Goal: Check status: Check status

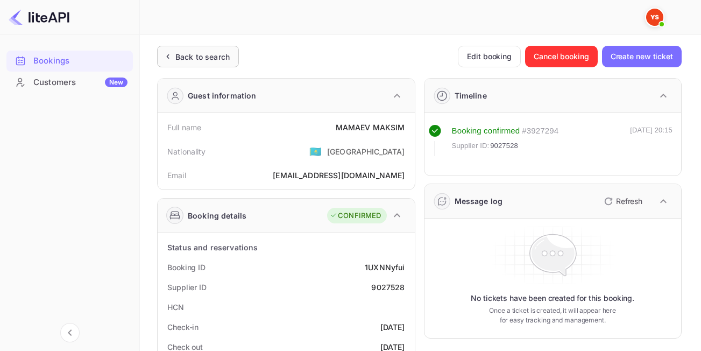
click at [207, 51] on div "Back to search" at bounding box center [202, 56] width 54 height 11
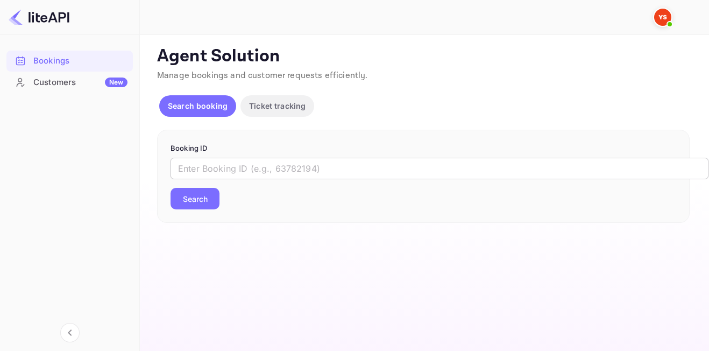
click at [287, 175] on input "text" at bounding box center [440, 169] width 538 height 22
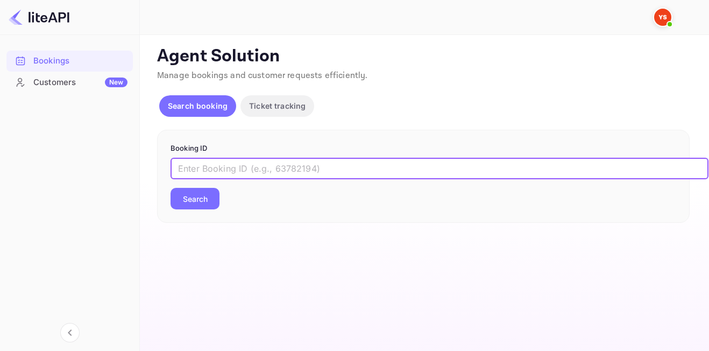
paste input "9128212"
type input "9128212"
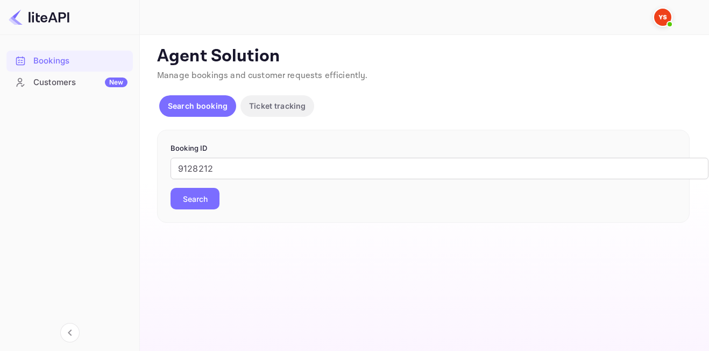
click at [210, 194] on button "Search" at bounding box center [195, 199] width 49 height 22
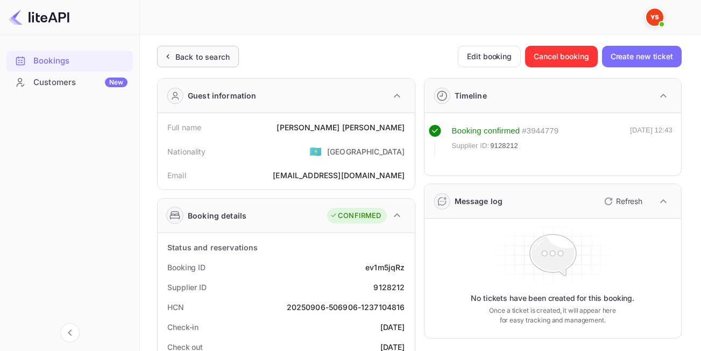
click at [211, 52] on div "Back to search" at bounding box center [202, 56] width 54 height 11
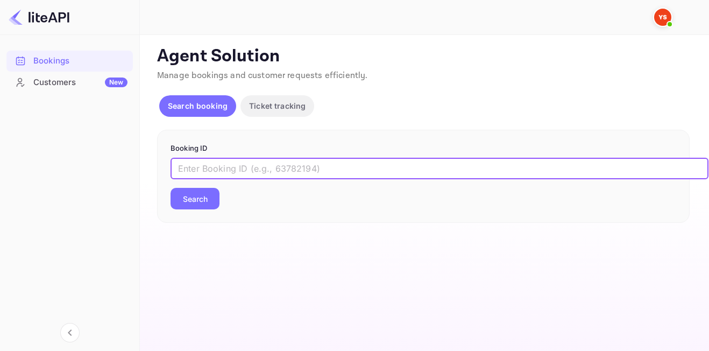
click at [328, 162] on input "text" at bounding box center [440, 169] width 538 height 22
paste input "8423908"
type input "8423908"
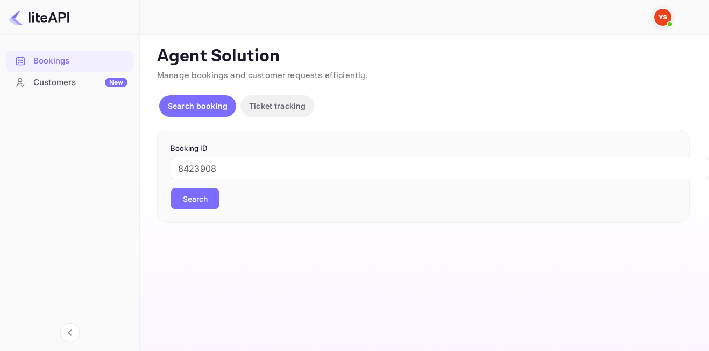
click at [201, 200] on button "Search" at bounding box center [195, 199] width 49 height 22
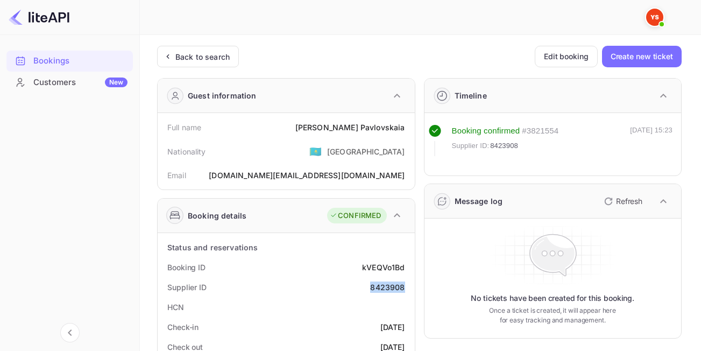
drag, startPoint x: 365, startPoint y: 286, endPoint x: 408, endPoint y: 286, distance: 43.0
click at [408, 286] on div "Supplier ID 8423908" at bounding box center [286, 287] width 248 height 20
copy div "8423908"
drag, startPoint x: 325, startPoint y: 129, endPoint x: 410, endPoint y: 125, distance: 85.1
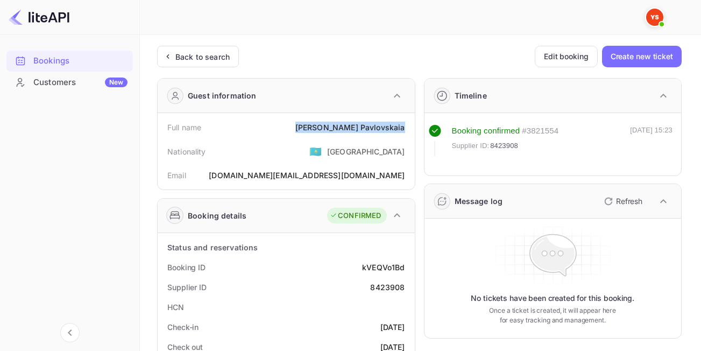
click at [410, 125] on div "Full name [PERSON_NAME]" at bounding box center [286, 127] width 248 height 20
copy div "[PERSON_NAME]"
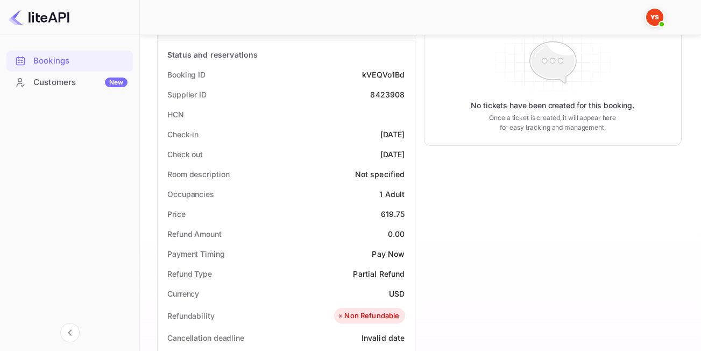
scroll to position [195, 0]
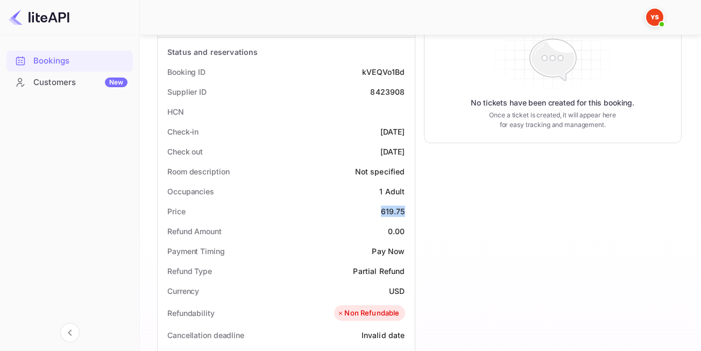
drag, startPoint x: 379, startPoint y: 210, endPoint x: 408, endPoint y: 211, distance: 29.1
click at [408, 211] on div "Price 619.75" at bounding box center [286, 211] width 248 height 20
copy div "619.75"
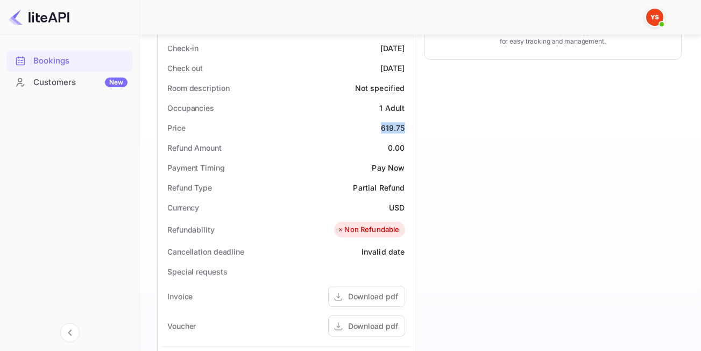
scroll to position [287, 0]
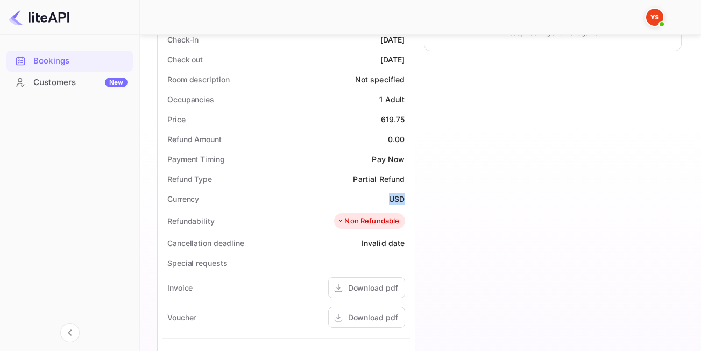
drag, startPoint x: 383, startPoint y: 201, endPoint x: 404, endPoint y: 202, distance: 21.5
click at [404, 202] on div "Currency USD" at bounding box center [286, 199] width 248 height 20
copy div "USD"
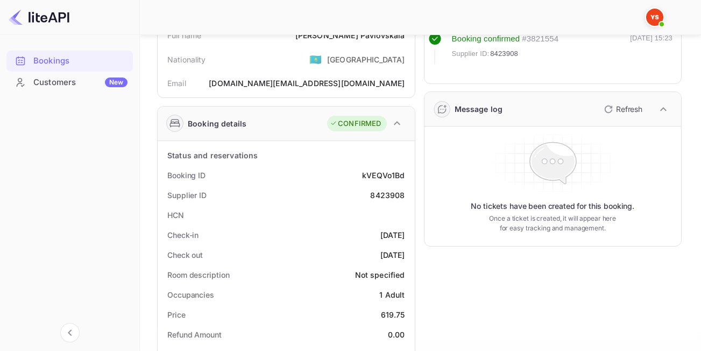
scroll to position [0, 0]
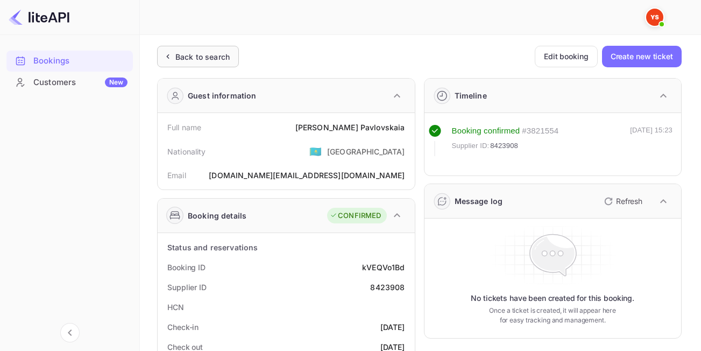
click at [217, 47] on div "Back to search" at bounding box center [198, 57] width 82 height 22
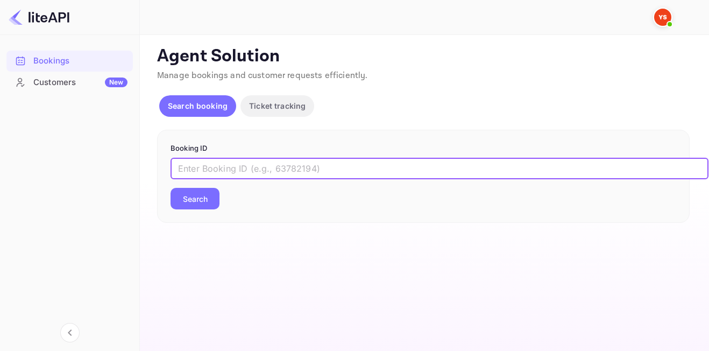
click at [273, 172] on input "text" at bounding box center [440, 169] width 538 height 22
paste input "9195534"
type input "9195534"
click at [171, 188] on button "Search" at bounding box center [195, 199] width 49 height 22
